Goal: Information Seeking & Learning: Learn about a topic

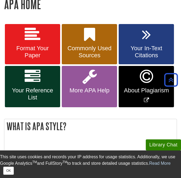
scroll to position [108, 0]
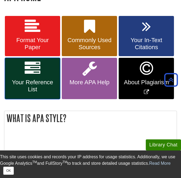
click at [49, 65] on link "Your Reference List" at bounding box center [32, 78] width 55 height 41
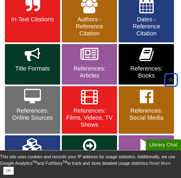
scroll to position [135, 0]
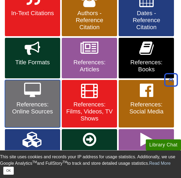
click at [44, 104] on span "References: Online Sources" at bounding box center [32, 108] width 47 height 14
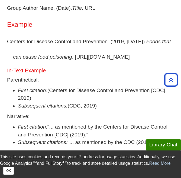
scroll to position [676, 0]
